Goal: Transaction & Acquisition: Purchase product/service

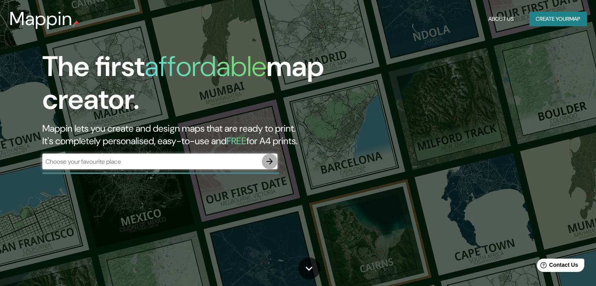
click at [267, 165] on icon "button" at bounding box center [269, 161] width 9 height 9
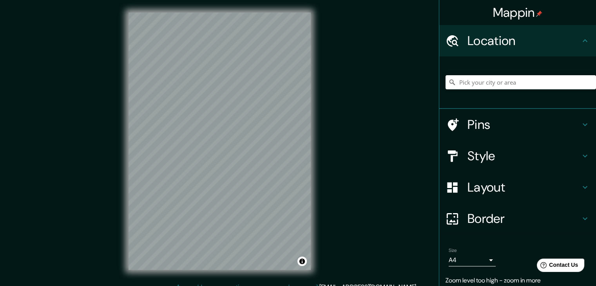
click at [333, 141] on div "Mappin Location Pins Style Layout Border Choose a border. Hint : you can make l…" at bounding box center [298, 147] width 596 height 295
click at [500, 124] on h4 "Pins" at bounding box center [523, 125] width 113 height 16
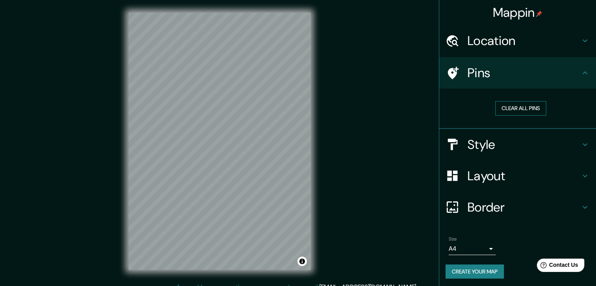
click at [497, 107] on button "Clear all pins" at bounding box center [520, 108] width 51 height 14
click at [177, 159] on div at bounding box center [177, 160] width 6 height 6
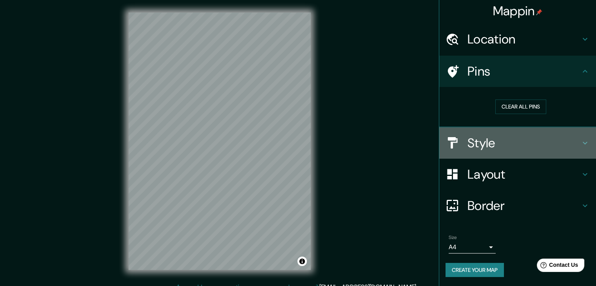
click at [569, 147] on h4 "Style" at bounding box center [523, 143] width 113 height 16
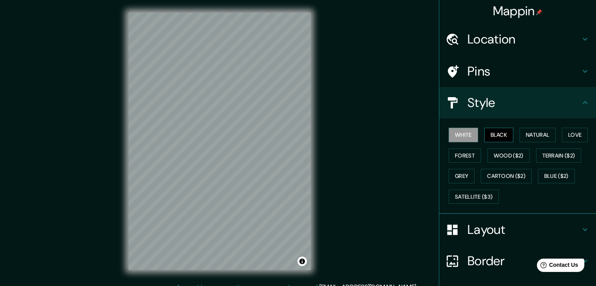
click at [498, 134] on button "Black" at bounding box center [498, 135] width 29 height 14
click at [473, 135] on div "White Black Natural Love Forest Wood ($2) Terrain ($2) Grey Cartoon ($2) Blue (…" at bounding box center [520, 166] width 150 height 82
click at [468, 135] on button "White" at bounding box center [462, 135] width 29 height 14
click at [497, 174] on button "Cartoon ($2)" at bounding box center [506, 176] width 51 height 14
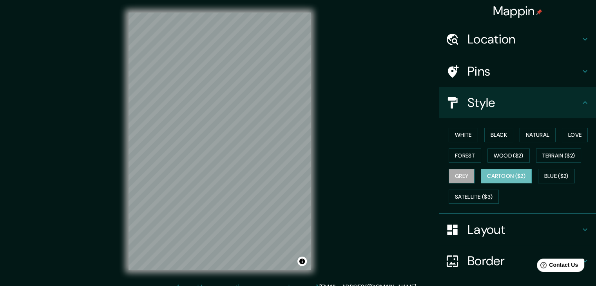
click at [455, 176] on button "Grey" at bounding box center [461, 176] width 26 height 14
click at [550, 176] on button "Blue ($2)" at bounding box center [556, 176] width 37 height 14
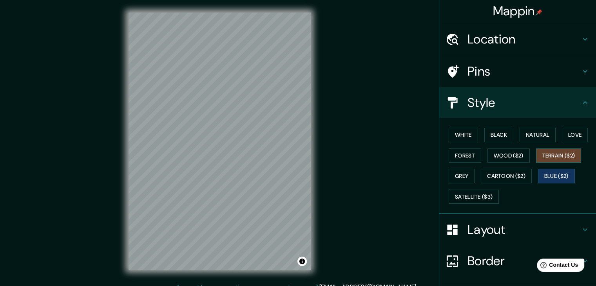
click at [551, 155] on button "Terrain ($2)" at bounding box center [558, 155] width 45 height 14
click at [490, 198] on button "Satellite ($3)" at bounding box center [473, 197] width 50 height 14
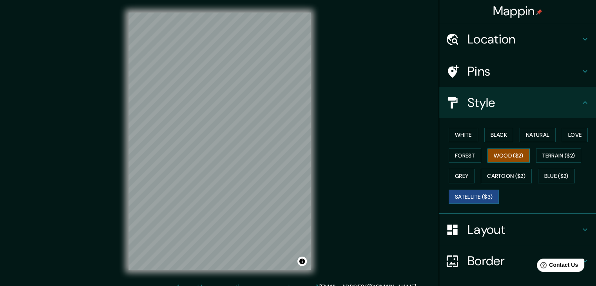
click at [503, 156] on button "Wood ($2)" at bounding box center [508, 155] width 42 height 14
click at [493, 135] on button "Black" at bounding box center [498, 135] width 29 height 14
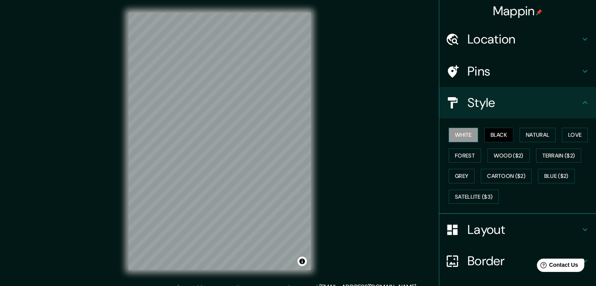
click at [454, 137] on button "White" at bounding box center [462, 135] width 29 height 14
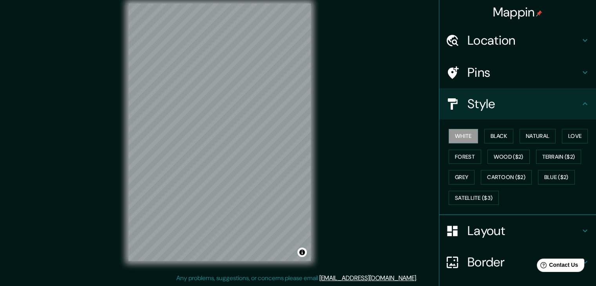
scroll to position [0, 0]
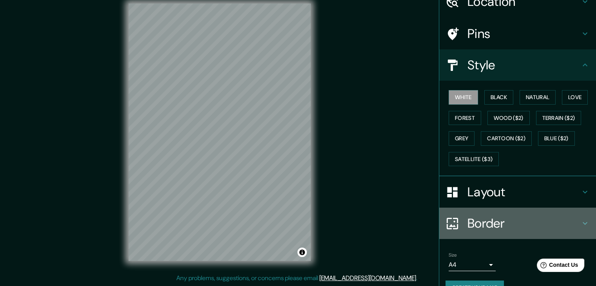
click at [522, 218] on h4 "Border" at bounding box center [523, 223] width 113 height 16
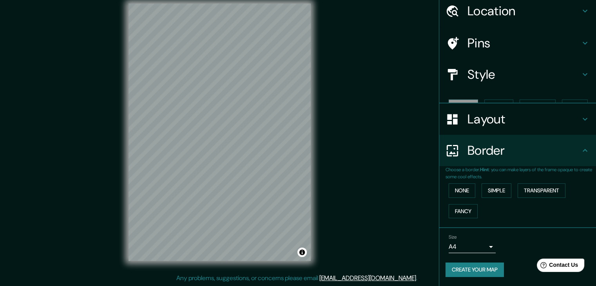
scroll to position [16, 0]
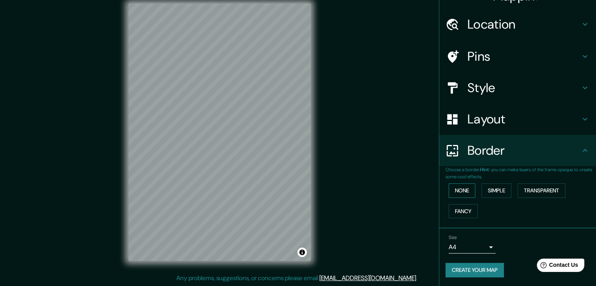
click at [459, 192] on button "None" at bounding box center [461, 190] width 27 height 14
click at [473, 190] on div "None Simple Transparent Fancy" at bounding box center [520, 200] width 150 height 41
click at [483, 190] on button "Simple" at bounding box center [496, 190] width 30 height 14
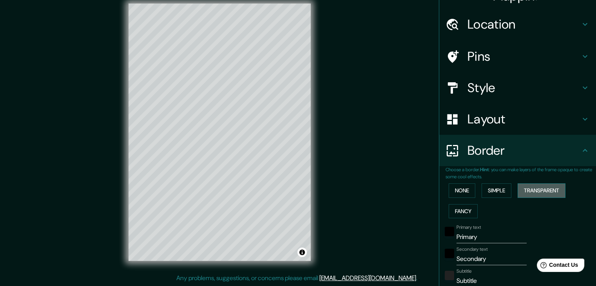
click at [525, 187] on button "Transparent" at bounding box center [541, 190] width 48 height 14
click at [498, 190] on button "Simple" at bounding box center [496, 190] width 30 height 14
click at [541, 186] on button "Transparent" at bounding box center [541, 190] width 48 height 14
click at [243, 219] on div at bounding box center [243, 218] width 6 height 6
click at [243, 219] on div at bounding box center [242, 218] width 6 height 6
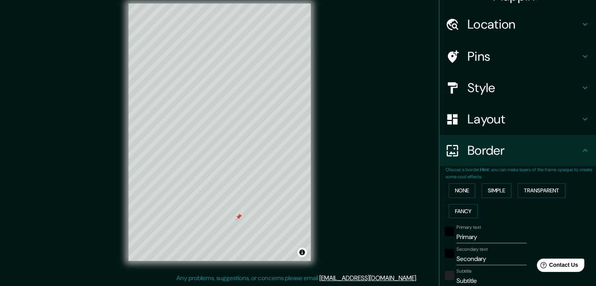
click at [240, 217] on div at bounding box center [238, 216] width 6 height 6
click at [477, 235] on input "Primary" at bounding box center [491, 237] width 70 height 13
type input "Primar"
type input "223"
type input "37"
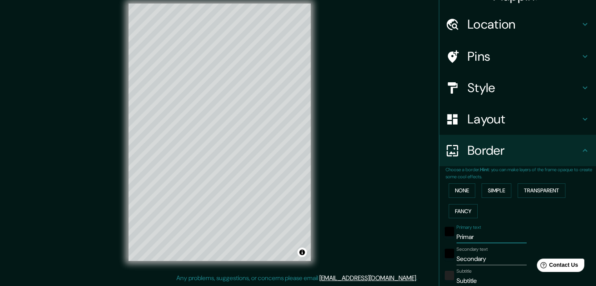
type input "Prima"
type input "223"
type input "37"
type input "Pr"
type input "223"
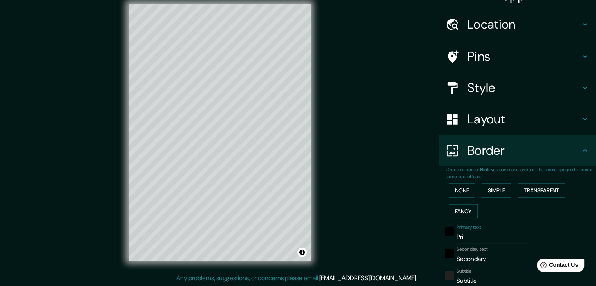
type input "37"
type input "P"
type input "223"
type input "37"
type input "L"
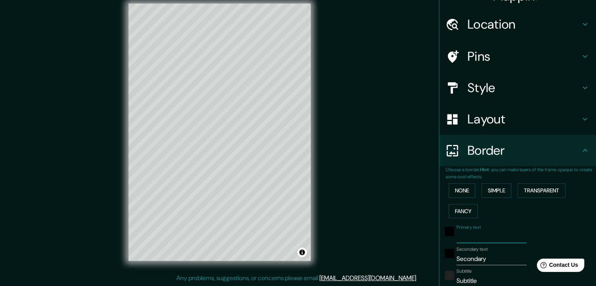
type input "223"
type input "37"
type input "Le"
type input "223"
type input "37"
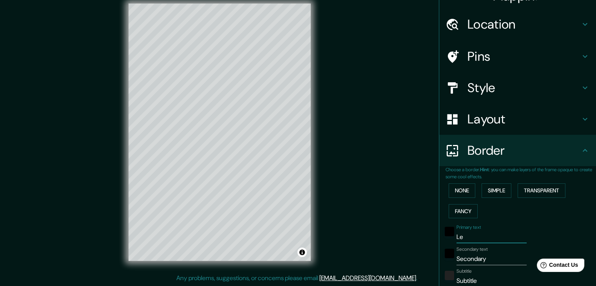
type input "Ler"
type input "223"
type input "37"
type input "Lerd"
type input "223"
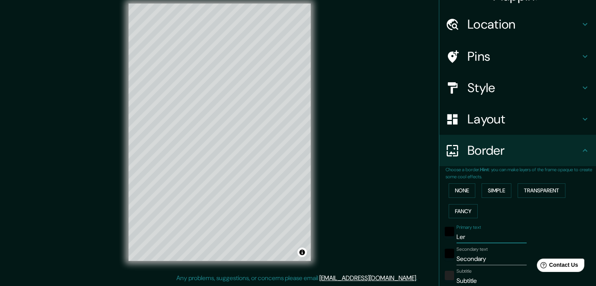
type input "37"
type input "Lerdo"
type input "223"
type input "37"
type input "Lerdo"
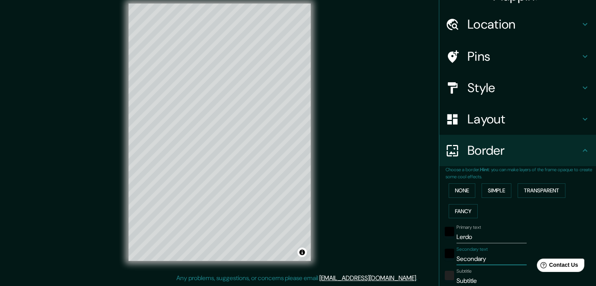
click at [493, 258] on input "Secondary" at bounding box center [491, 259] width 70 height 13
type input "Secondar"
type input "223"
type input "37"
type input "Seconda"
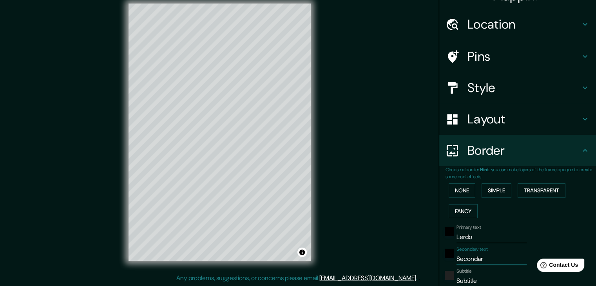
type input "223"
type input "37"
type input "Second"
type input "223"
type input "37"
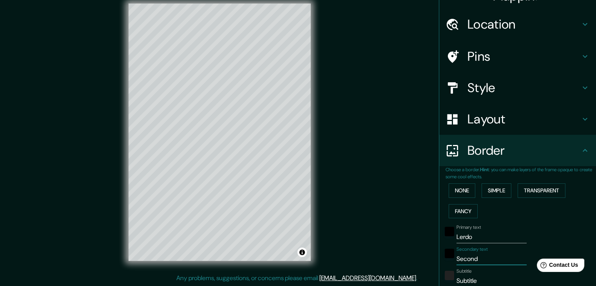
type input "Secon"
type input "223"
type input "37"
type input "Seco"
type input "223"
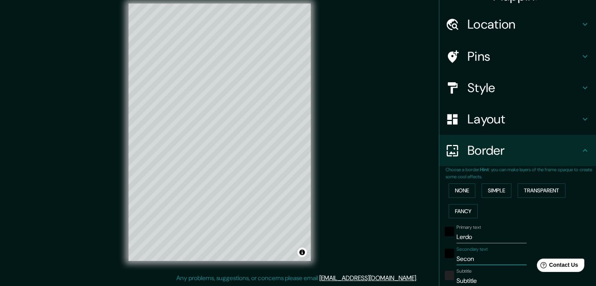
type input "37"
type input "Sec"
type input "223"
type input "37"
type input "Se"
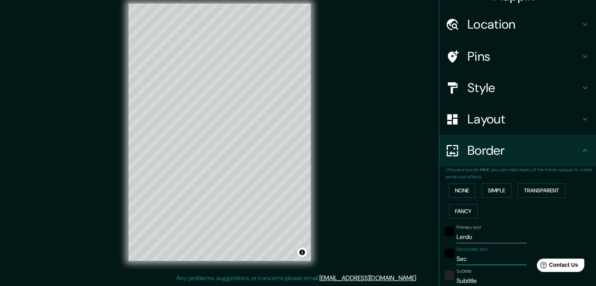
type input "223"
type input "37"
type input "S"
type input "223"
type input "37"
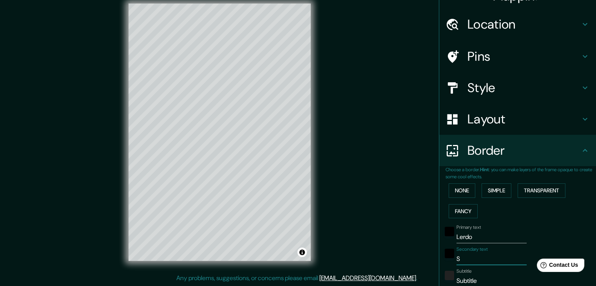
type input "223"
type input "37"
type input "D"
type input "223"
type input "37"
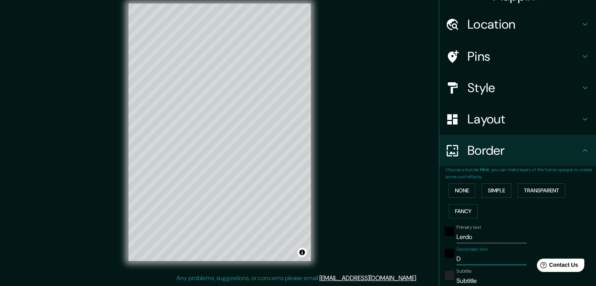
type input "Du"
type input "223"
type input "37"
type input "Dur"
type input "223"
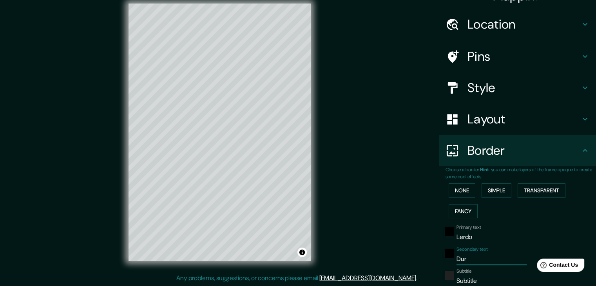
type input "37"
type input "Dura"
type input "223"
type input "37"
type input "Duran"
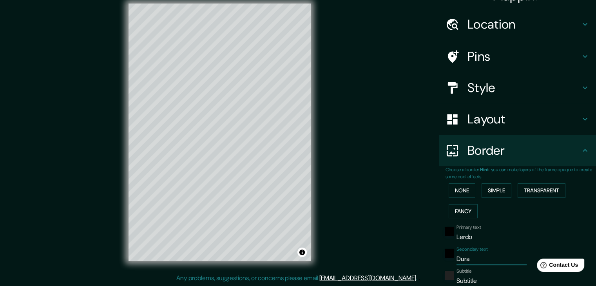
type input "223"
type input "37"
type input "Durang"
type input "223"
type input "37"
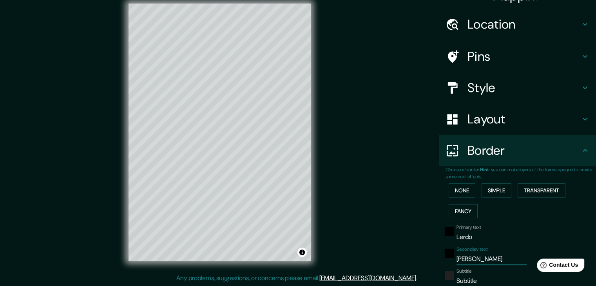
type input "Durango"
type input "223"
type input "37"
type input "Durango"
click at [479, 282] on input "Subtitle" at bounding box center [491, 281] width 70 height 13
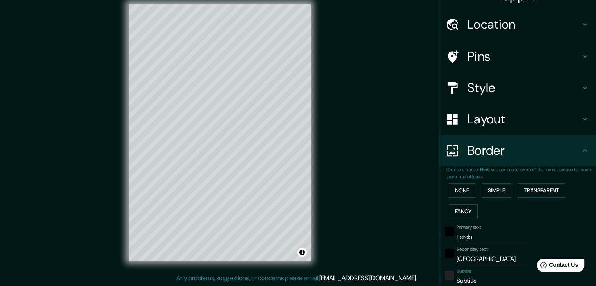
type input "Subtitl"
type input "223"
type input "37"
type input "Subtit"
type input "223"
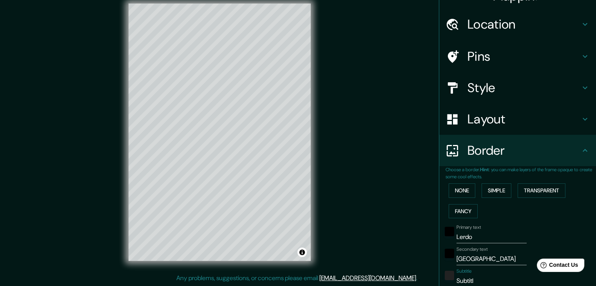
type input "37"
type input "Subt"
type input "223"
type input "37"
type input "Sub"
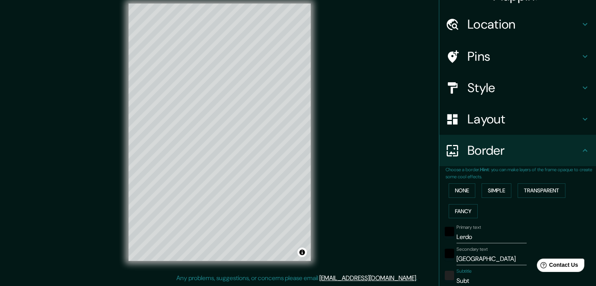
type input "223"
type input "37"
type input "Su"
type input "223"
type input "37"
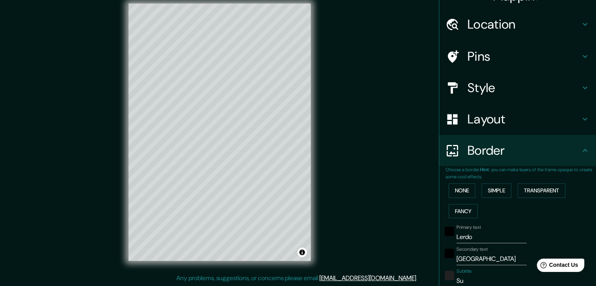
type input "S"
type input "223"
type input "37"
type input "223"
type input "37"
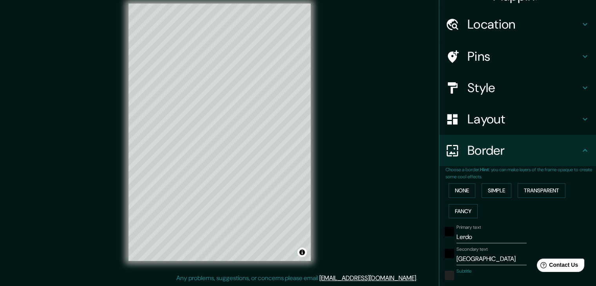
type input "m"
type input "223"
type input "37"
type input "me"
type input "223"
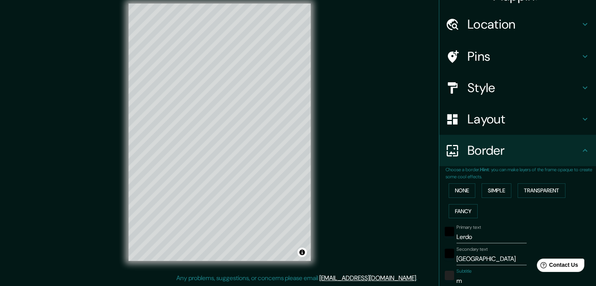
type input "37"
type input "mex"
type input "223"
type input "37"
type input "mexi"
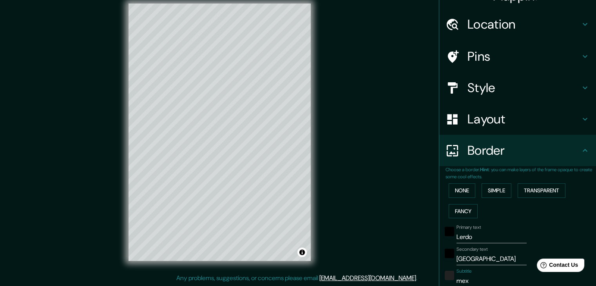
type input "223"
type input "37"
type input "mexic"
type input "223"
type input "37"
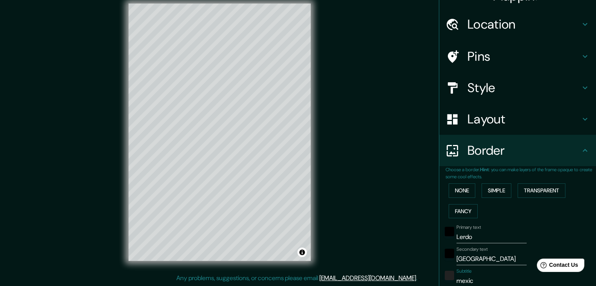
type input "mexico"
type input "223"
type input "37"
type input "mexic"
type input "223"
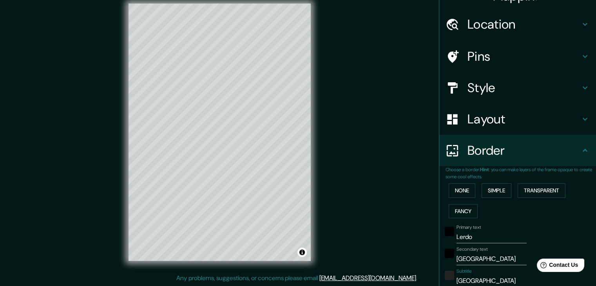
type input "37"
type input "mexi"
type input "223"
type input "37"
type input "m"
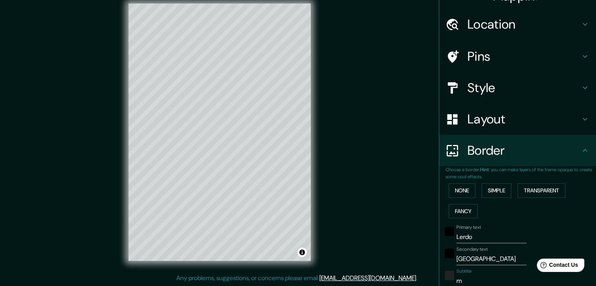
type input "223"
type input "37"
type input "M"
type input "223"
type input "37"
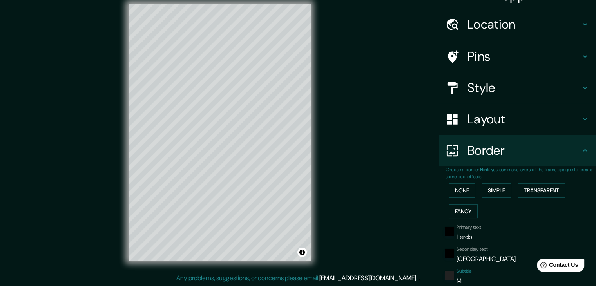
type input "Me"
type input "223"
type input "37"
type input "Mex"
type input "223"
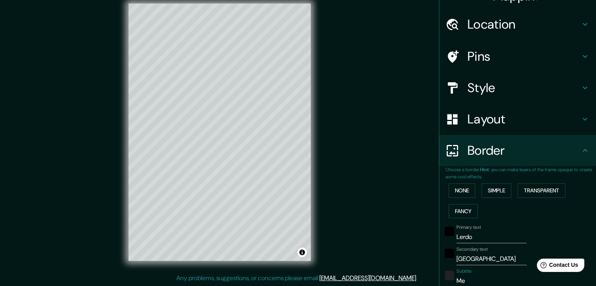
type input "37"
type input "Mexi"
type input "223"
type input "37"
type input "Mexic"
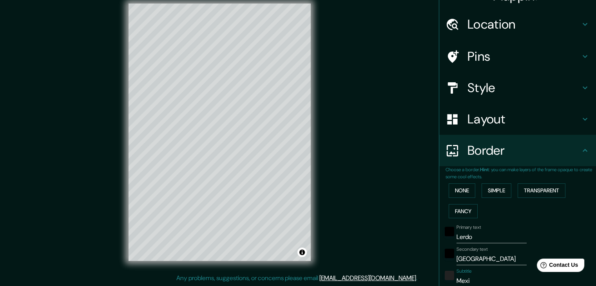
type input "223"
type input "37"
type input "Mexico"
type input "223"
type input "37"
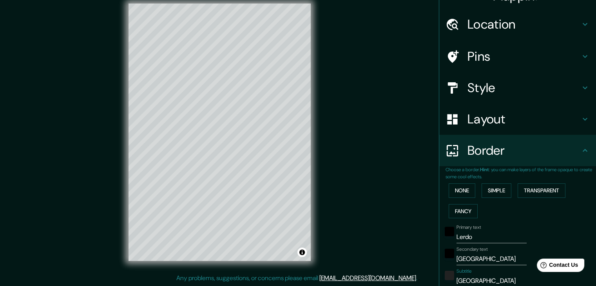
type input "Médico"
type input "223"
type input "37"
type input "Médic"
type input "223"
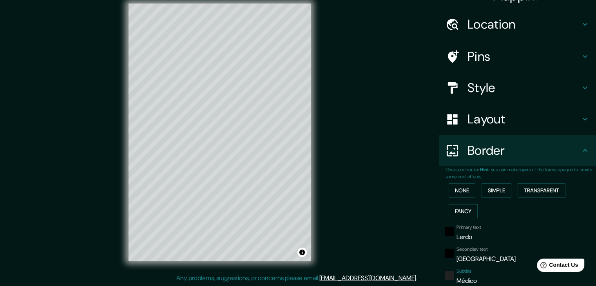
type input "37"
type input "Médi"
type input "223"
type input "37"
type input "Méd"
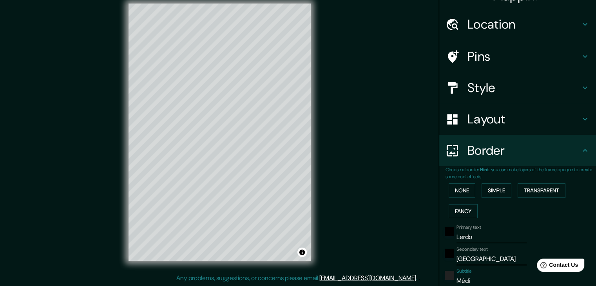
type input "223"
type input "37"
type input "Mé"
type input "223"
type input "37"
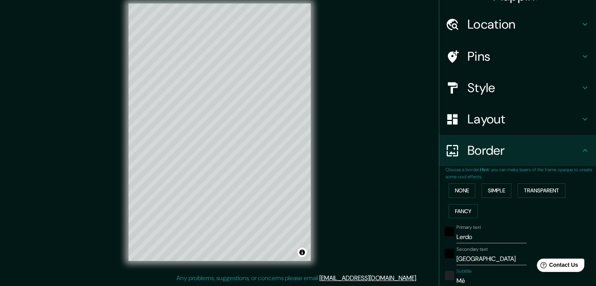
type input "Méx"
type input "223"
type input "37"
type input "Méxi"
type input "223"
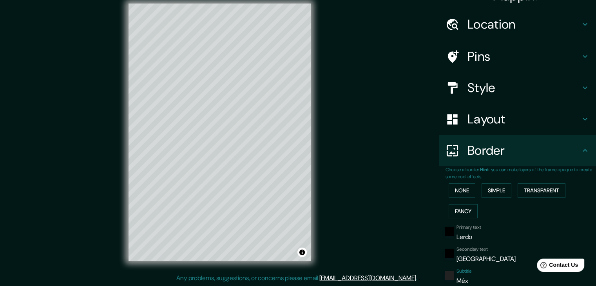
type input "37"
type input "Méxic"
type input "223"
type input "37"
type input "México"
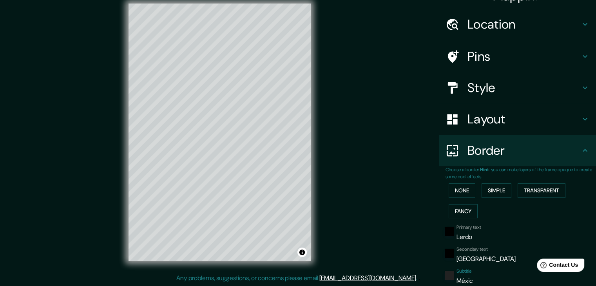
type input "223"
type input "37"
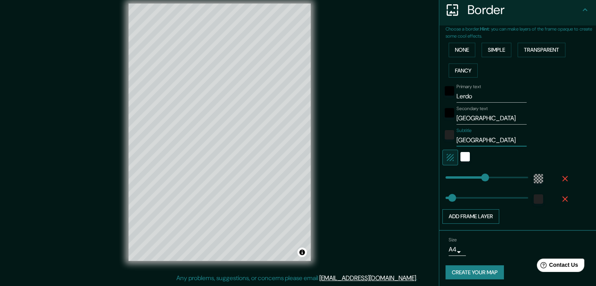
scroll to position [159, 0]
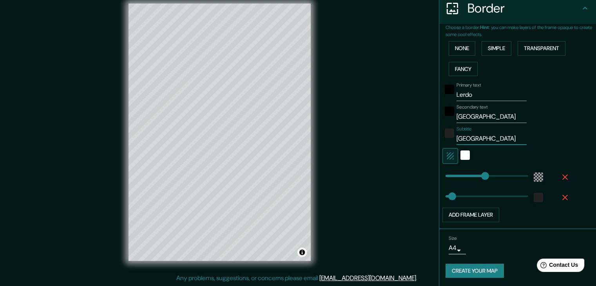
type input "223"
type input "México"
type input "321"
drag, startPoint x: 475, startPoint y: 174, endPoint x: 496, endPoint y: 169, distance: 22.2
type input "37"
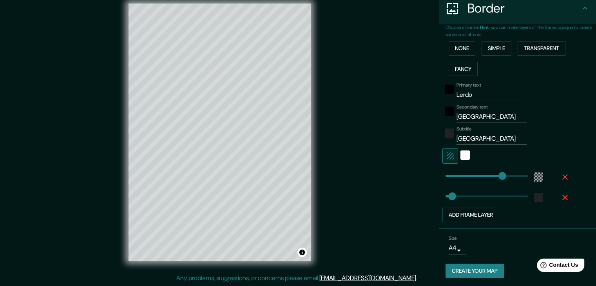
type input "52"
drag, startPoint x: 474, startPoint y: 183, endPoint x: 448, endPoint y: 185, distance: 25.2
type input "37"
type input "89"
drag, startPoint x: 450, startPoint y: 174, endPoint x: 455, endPoint y: 170, distance: 6.5
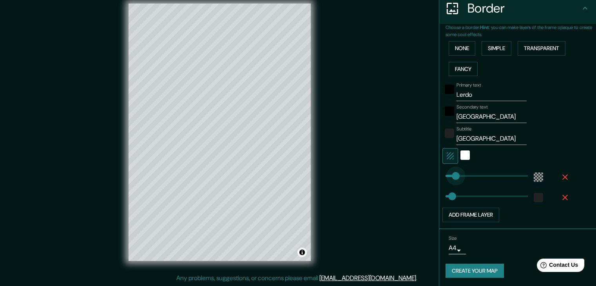
type input "37"
type input "74"
type input "37"
type input "14"
drag, startPoint x: 452, startPoint y: 173, endPoint x: 442, endPoint y: 178, distance: 11.9
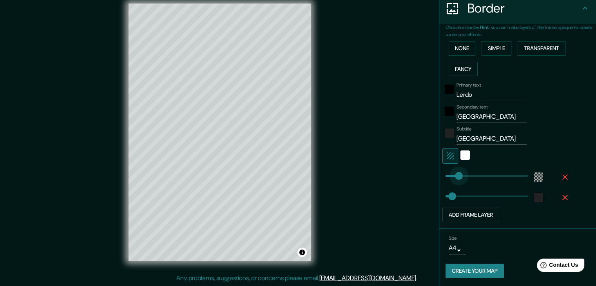
type input "37"
type input "65"
drag, startPoint x: 442, startPoint y: 178, endPoint x: 451, endPoint y: 176, distance: 8.9
type input "37"
type input "78"
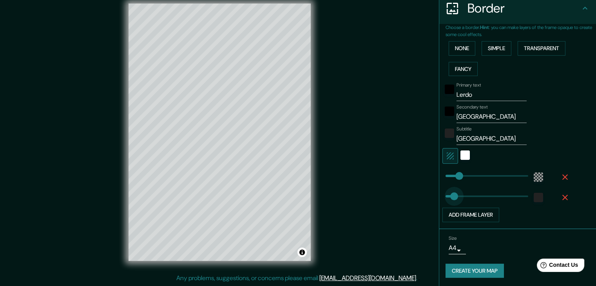
type input "147"
drag, startPoint x: 448, startPoint y: 195, endPoint x: 465, endPoint y: 189, distance: 18.1
type input "19"
drag, startPoint x: 465, startPoint y: 189, endPoint x: 443, endPoint y: 195, distance: 23.6
type input "0"
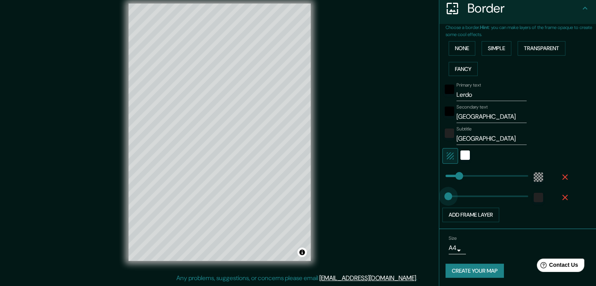
drag, startPoint x: 444, startPoint y: 196, endPoint x: 436, endPoint y: 198, distance: 8.6
type input "32"
drag, startPoint x: 441, startPoint y: 196, endPoint x: 445, endPoint y: 192, distance: 5.8
type input "67"
drag, startPoint x: 445, startPoint y: 192, endPoint x: 451, endPoint y: 190, distance: 6.7
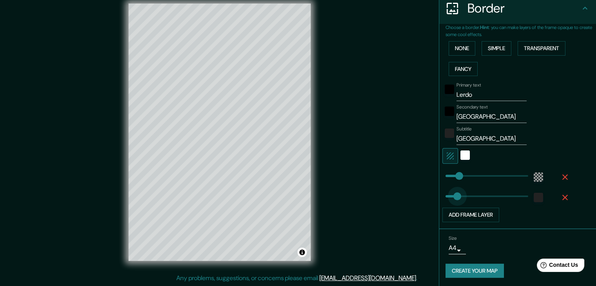
type input "0"
drag, startPoint x: 451, startPoint y: 190, endPoint x: 432, endPoint y: 193, distance: 19.1
type input "133"
drag, startPoint x: 442, startPoint y: 193, endPoint x: 463, endPoint y: 191, distance: 21.3
type input "219"
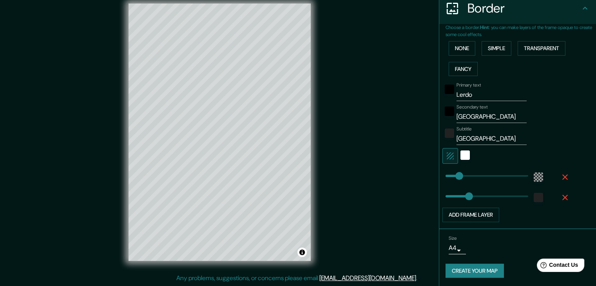
drag, startPoint x: 463, startPoint y: 191, endPoint x: 478, endPoint y: 188, distance: 15.5
type input "0"
drag, startPoint x: 464, startPoint y: 192, endPoint x: 431, endPoint y: 197, distance: 33.4
type input "30"
click at [454, 248] on body "Mappin Location Pins Style Layout Border Choose a border. Hint : you can make l…" at bounding box center [298, 134] width 596 height 286
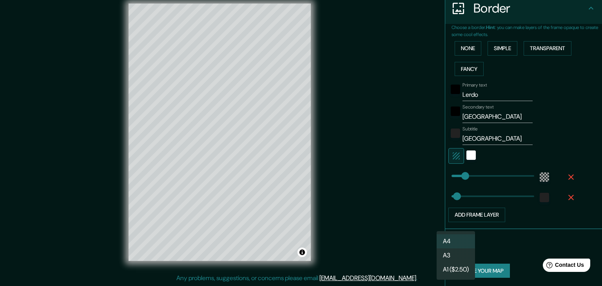
click at [499, 245] on div at bounding box center [301, 143] width 602 height 286
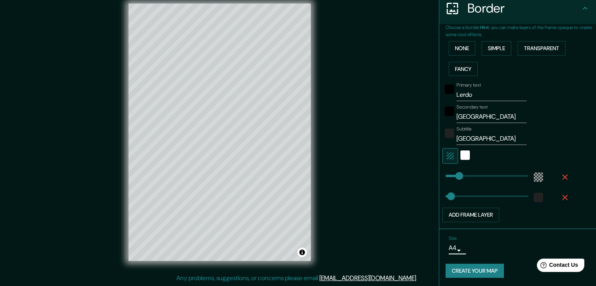
click at [485, 267] on button "Create your map" at bounding box center [474, 271] width 58 height 14
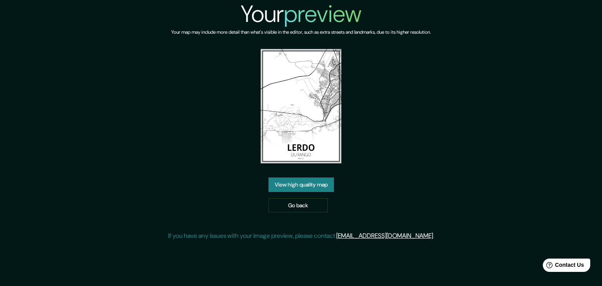
click at [319, 185] on link "View high quality map" at bounding box center [300, 184] width 65 height 14
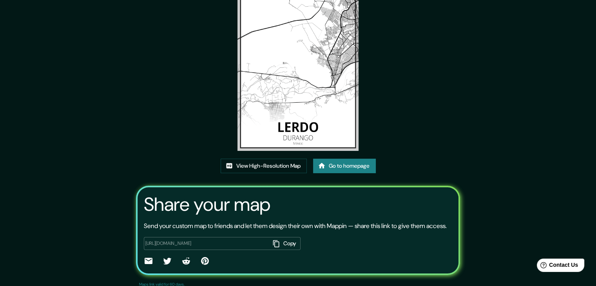
scroll to position [81, 0]
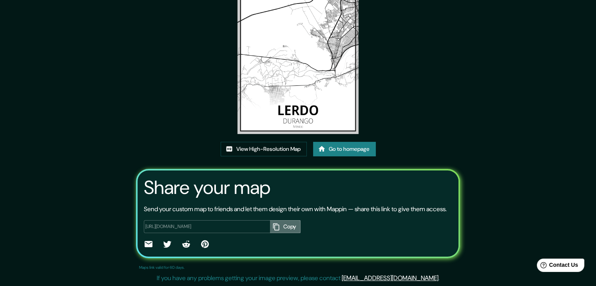
click at [275, 227] on icon "button" at bounding box center [276, 227] width 8 height 8
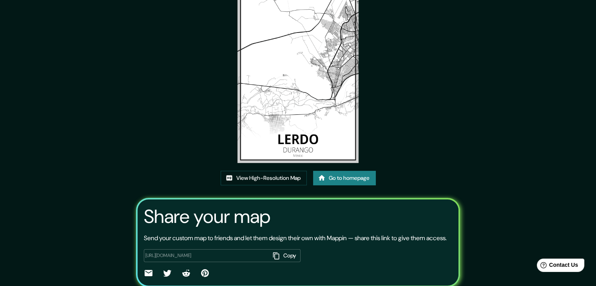
scroll to position [42, 0]
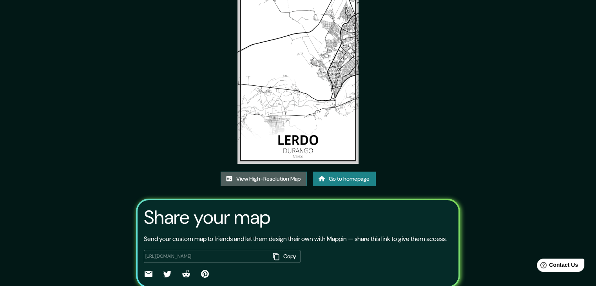
click at [290, 182] on link "View High-Resolution Map" at bounding box center [264, 179] width 86 height 14
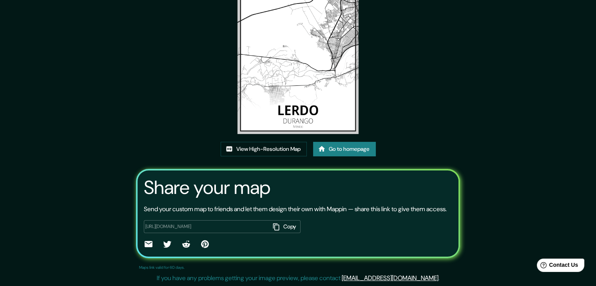
scroll to position [81, 0]
click at [363, 143] on link "Go to homepage" at bounding box center [344, 149] width 63 height 14
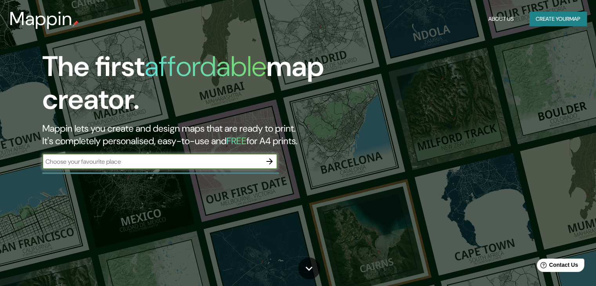
click at [271, 161] on icon "button" at bounding box center [269, 161] width 6 height 6
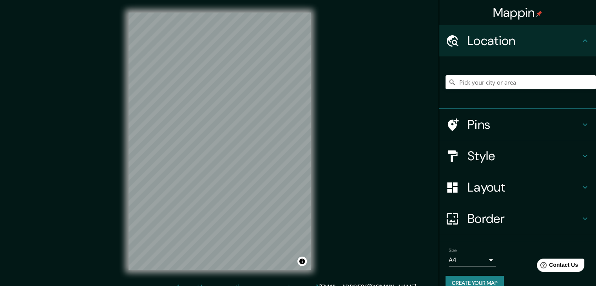
click at [414, 157] on div "Mappin Location Pins Style Layout Border Choose a border. Hint : you can make l…" at bounding box center [298, 147] width 596 height 295
click at [370, 186] on div "Mappin Location Pins Style Layout Border Choose a border. Hint : you can make l…" at bounding box center [298, 147] width 596 height 295
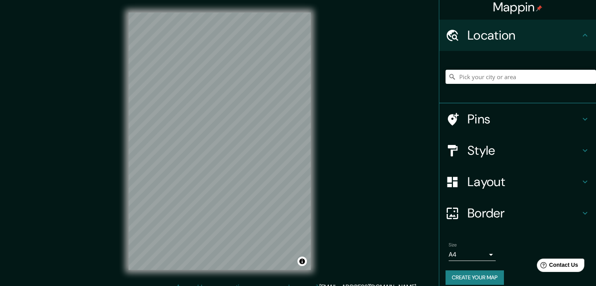
scroll to position [13, 0]
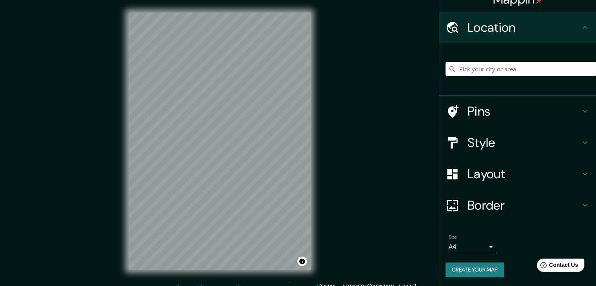
click at [486, 267] on button "Create your map" at bounding box center [474, 269] width 58 height 14
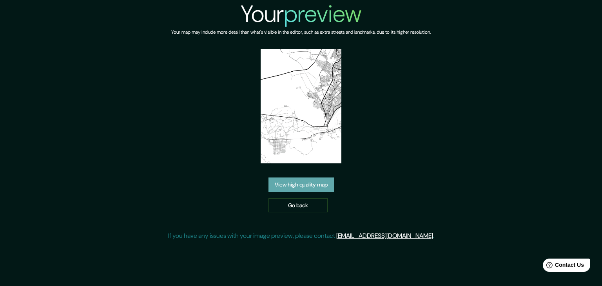
click at [317, 188] on link "View high quality map" at bounding box center [300, 184] width 65 height 14
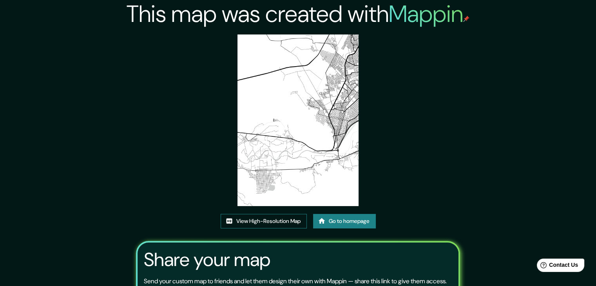
click at [298, 223] on link "View High-Resolution Map" at bounding box center [264, 221] width 86 height 14
